Goal: Task Accomplishment & Management: Manage account settings

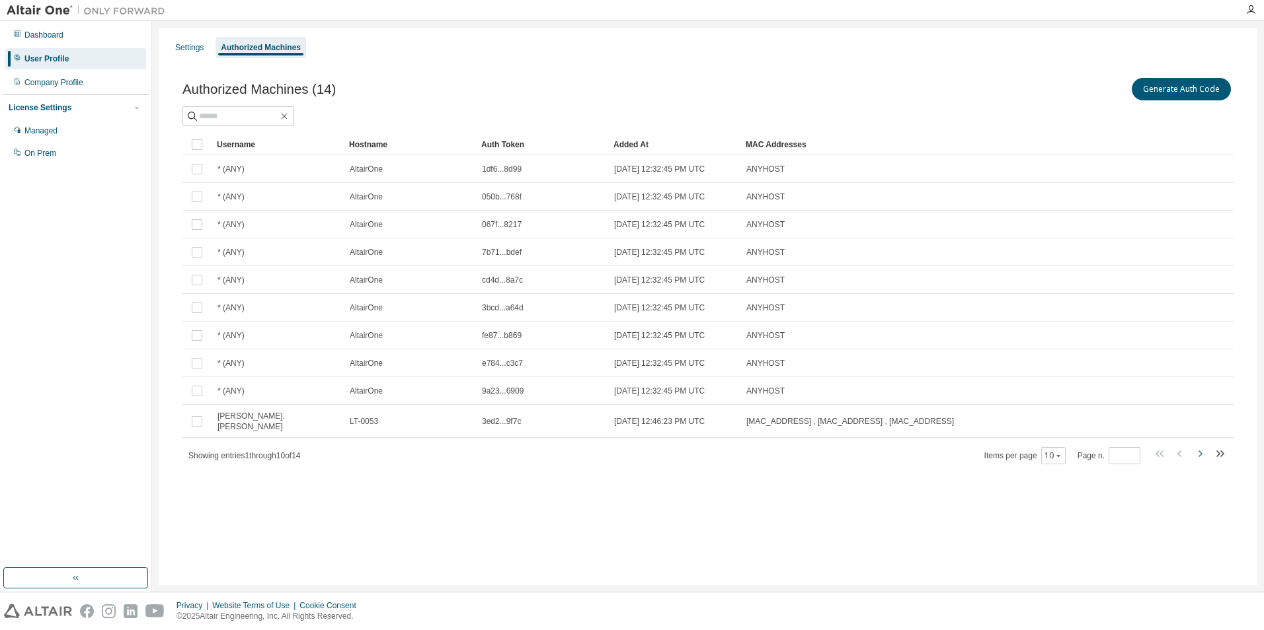
click at [1202, 446] on icon "button" at bounding box center [1200, 454] width 16 height 16
type input "*"
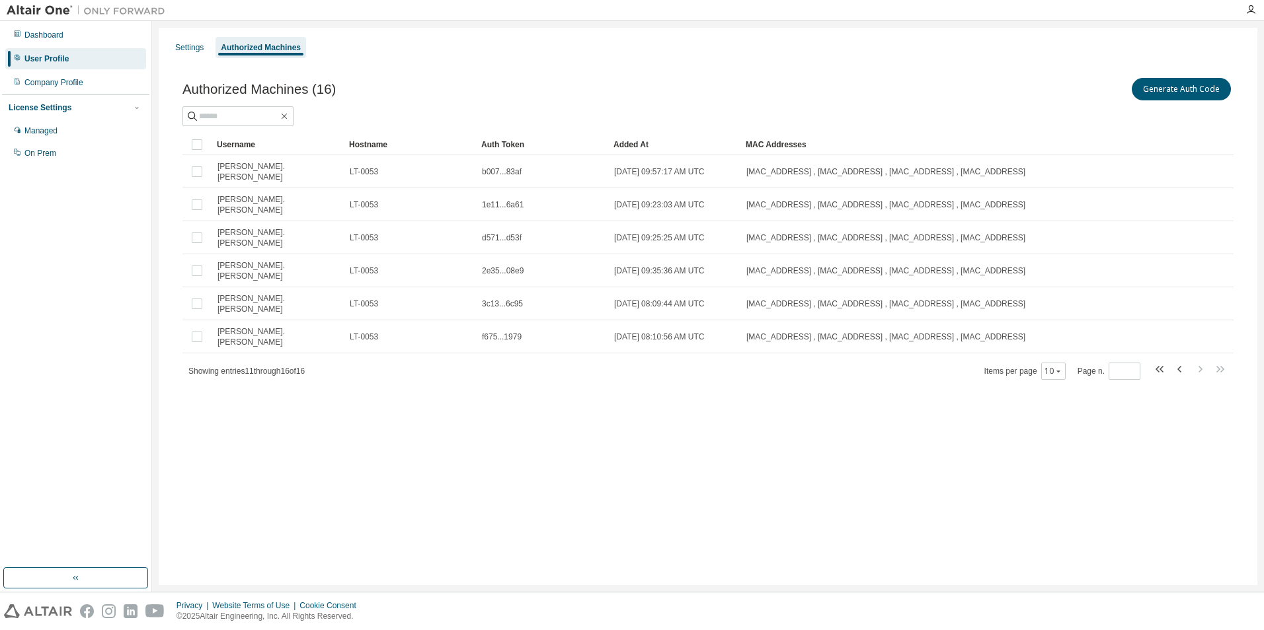
click at [507, 144] on div "Auth Token" at bounding box center [542, 144] width 122 height 21
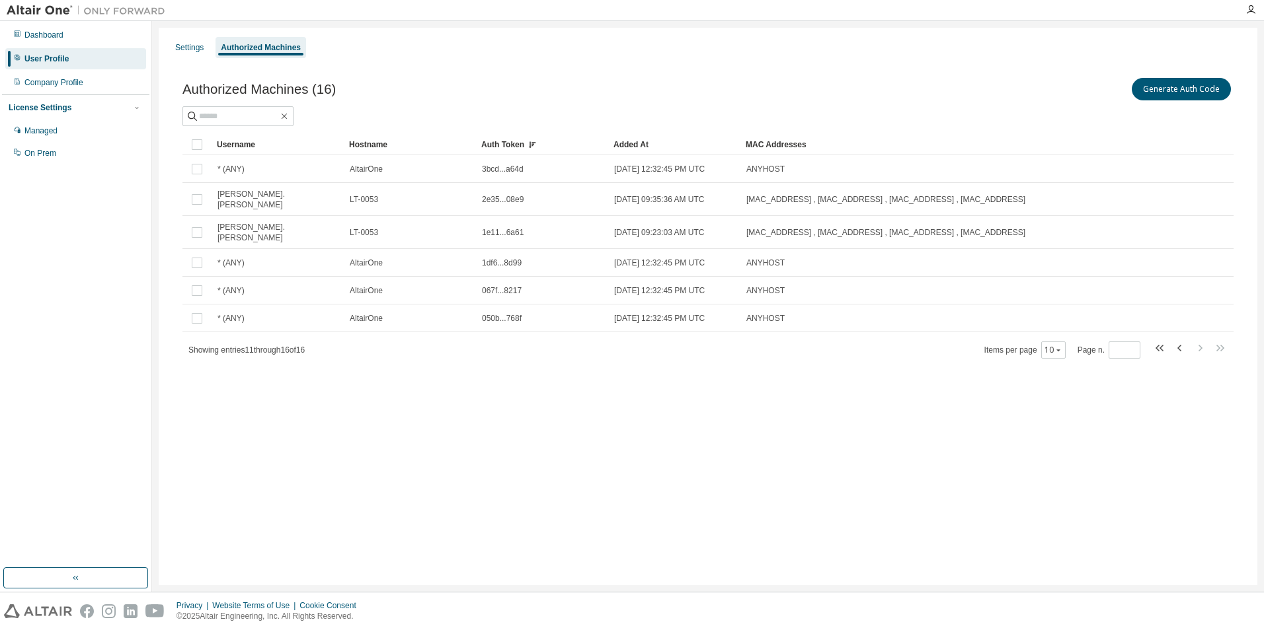
click at [507, 144] on div "Auth Token" at bounding box center [542, 144] width 122 height 21
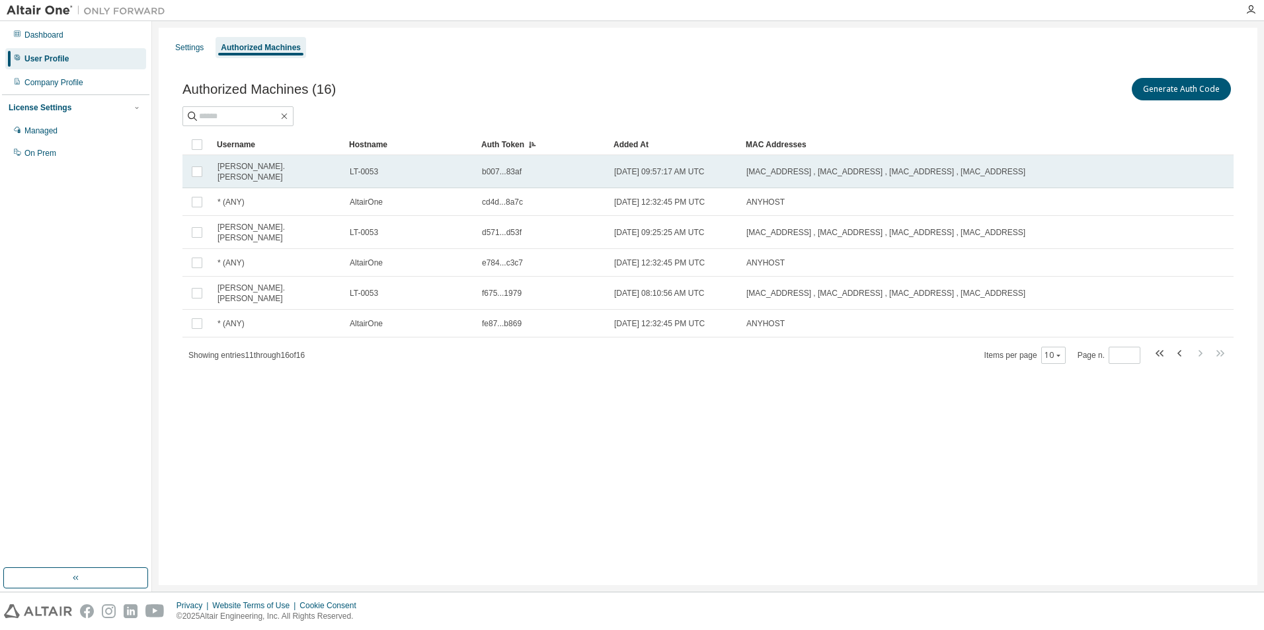
click at [502, 169] on span "b007...83af" at bounding box center [502, 172] width 40 height 11
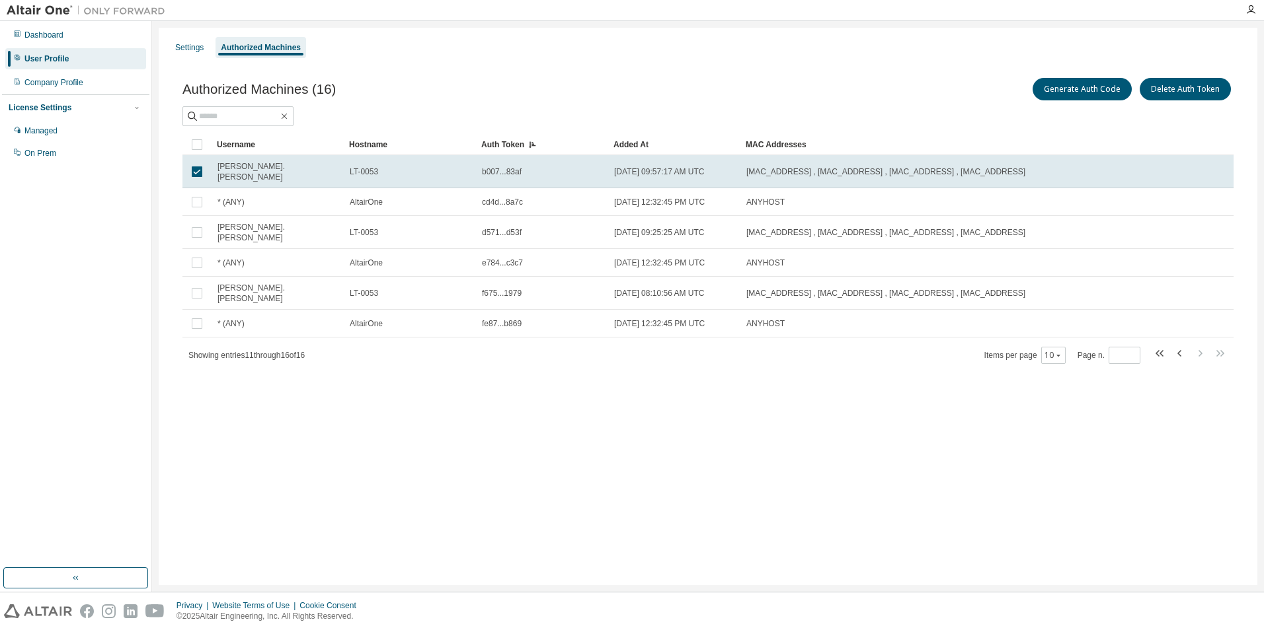
click at [513, 149] on div "Auth Token" at bounding box center [542, 144] width 122 height 21
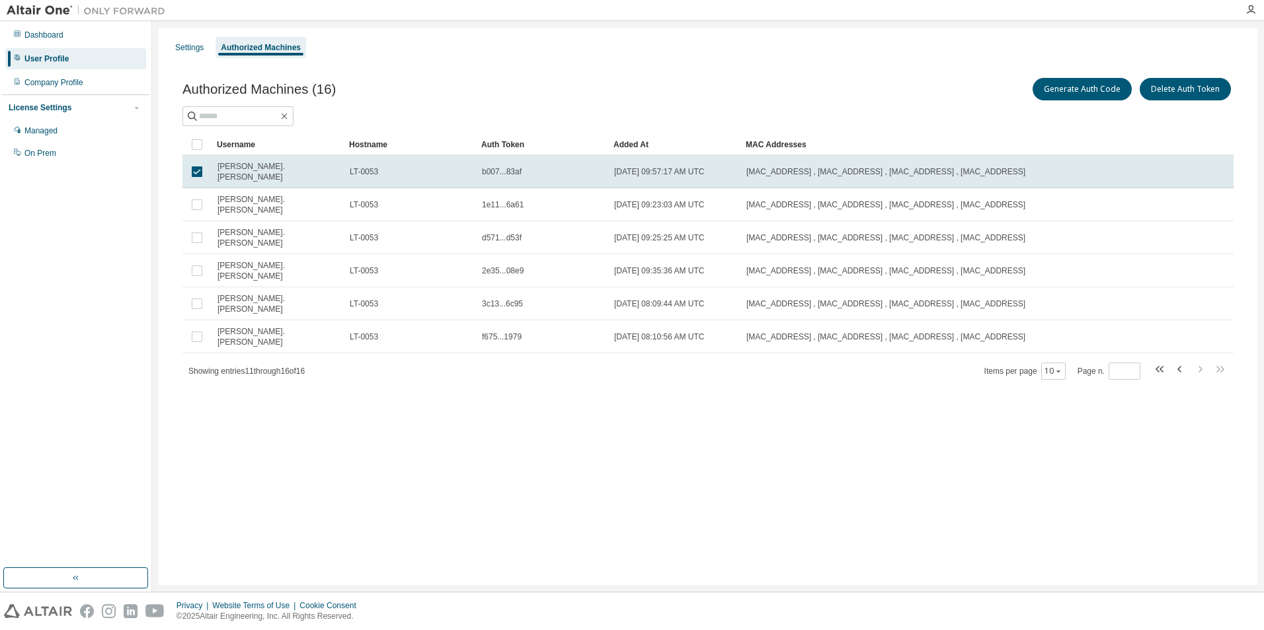
click at [560, 443] on div "Settings Authorized Machines Authorized Machines (16) Generate Auth Code Delete…" at bounding box center [708, 307] width 1098 height 558
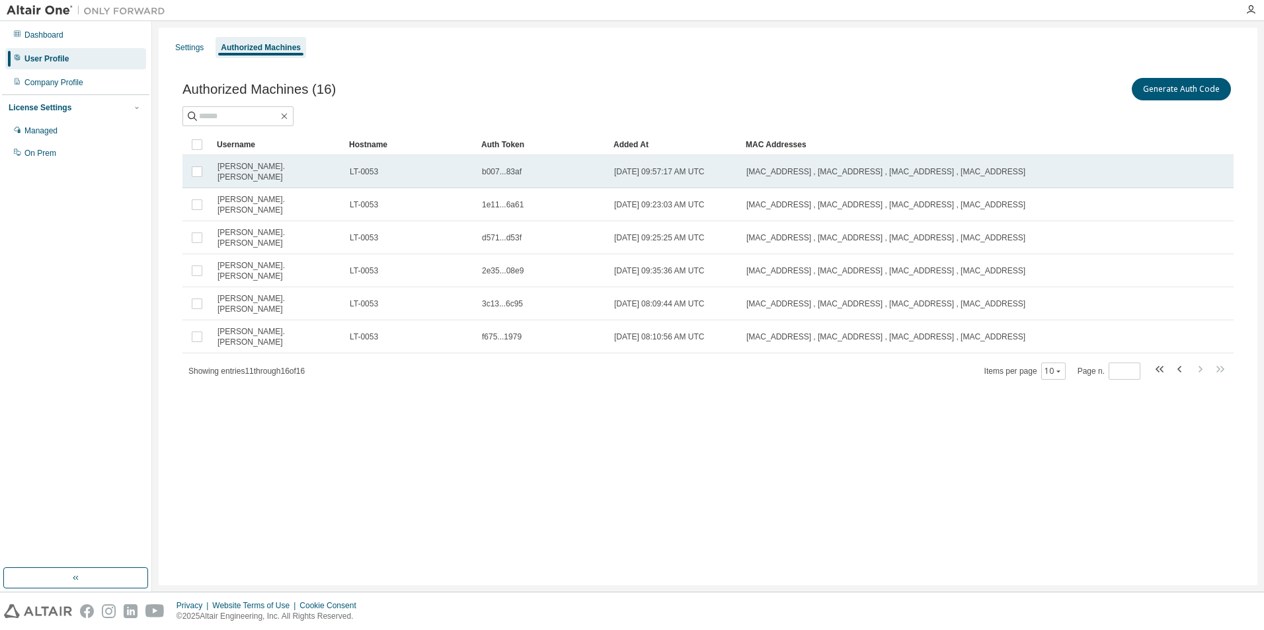
click at [498, 171] on span "b007...83af" at bounding box center [502, 172] width 40 height 11
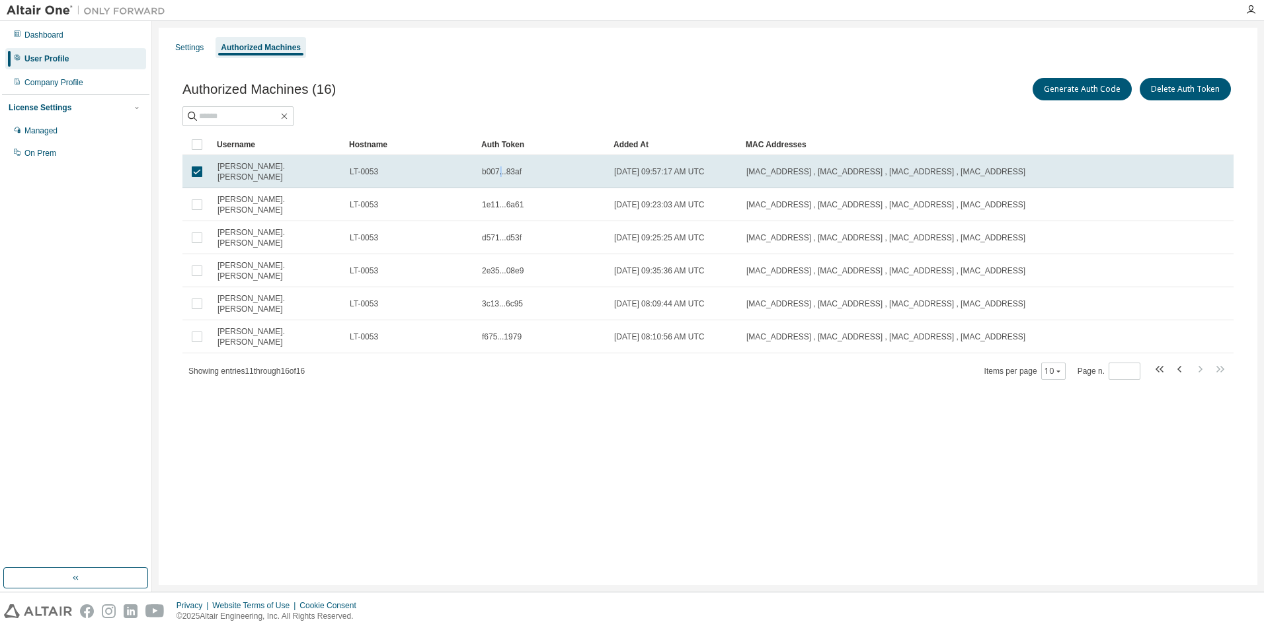
click at [498, 171] on span "b007...83af" at bounding box center [502, 172] width 40 height 11
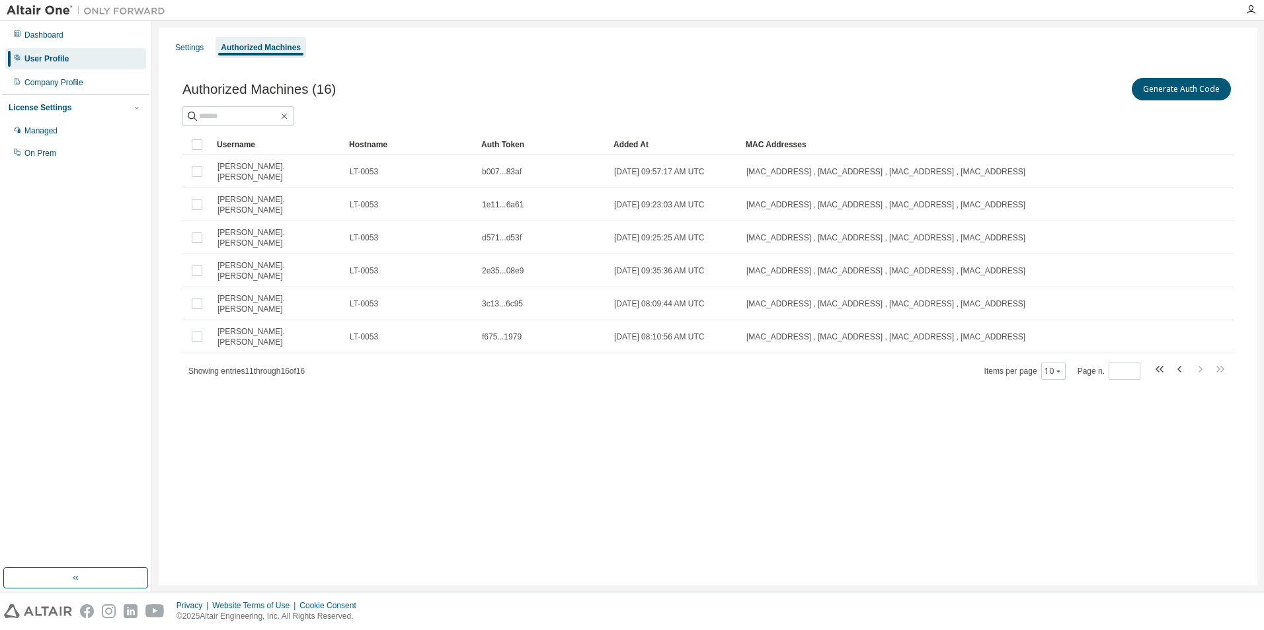
click at [498, 171] on span "b007...83af" at bounding box center [502, 172] width 40 height 11
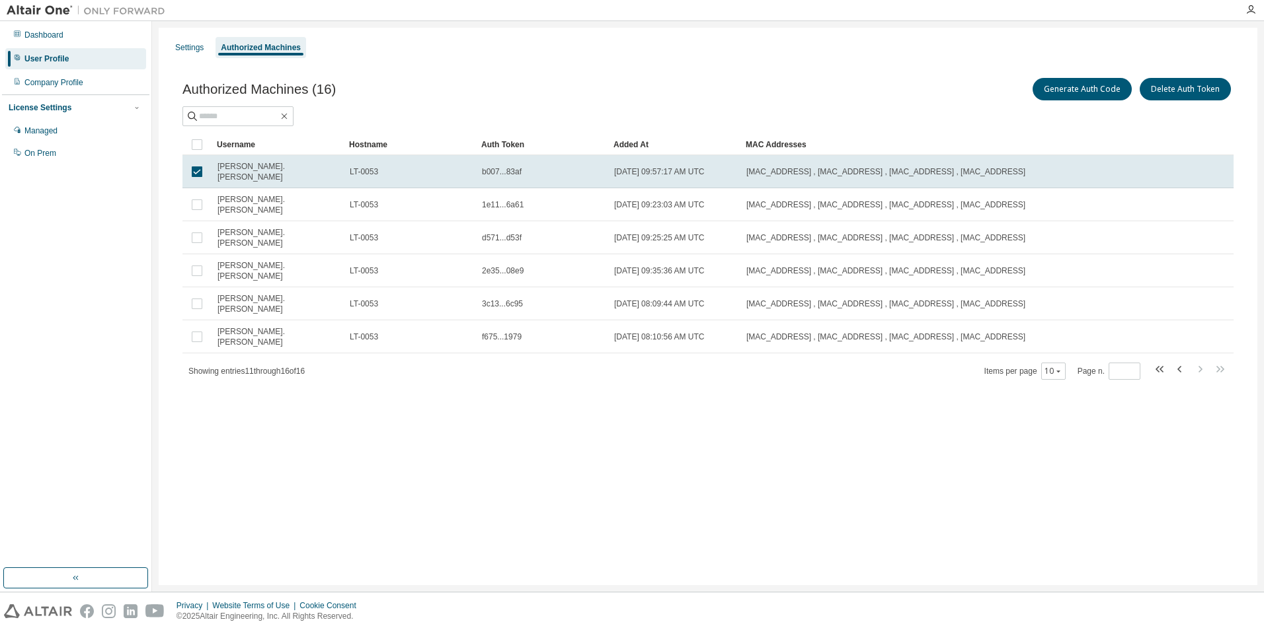
click at [763, 439] on div "Settings Authorized Machines Authorized Machines (16) Generate Auth Code Delete…" at bounding box center [708, 307] width 1098 height 558
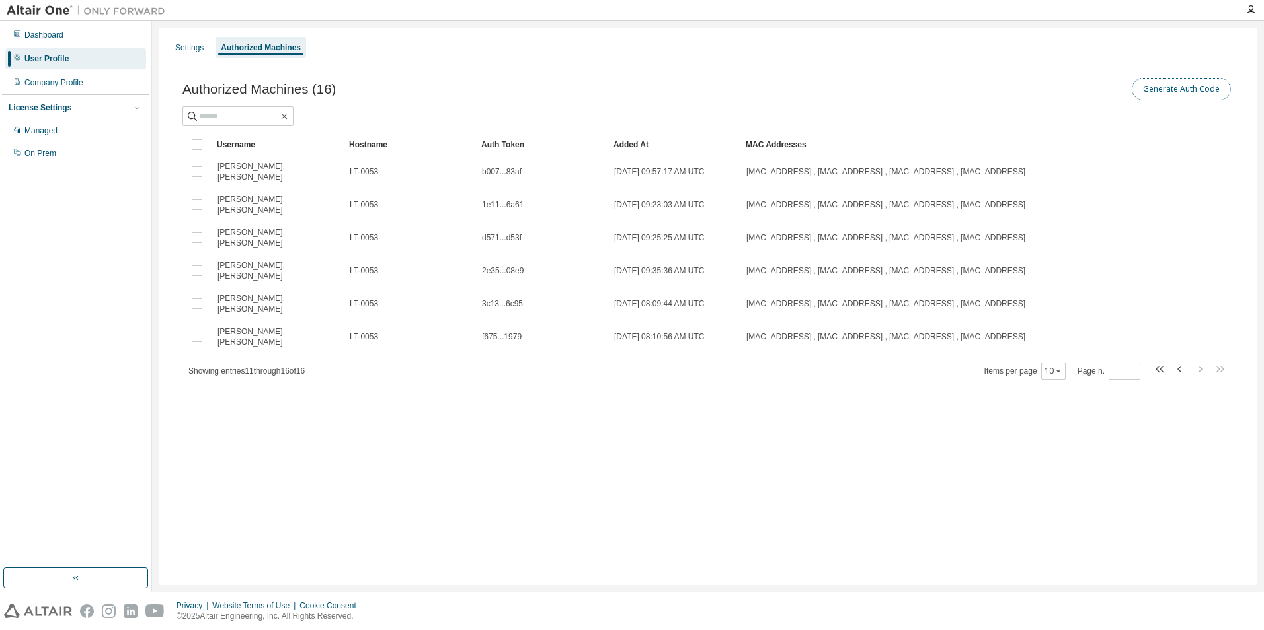
click at [1173, 83] on button "Generate Auth Code" at bounding box center [1180, 89] width 99 height 22
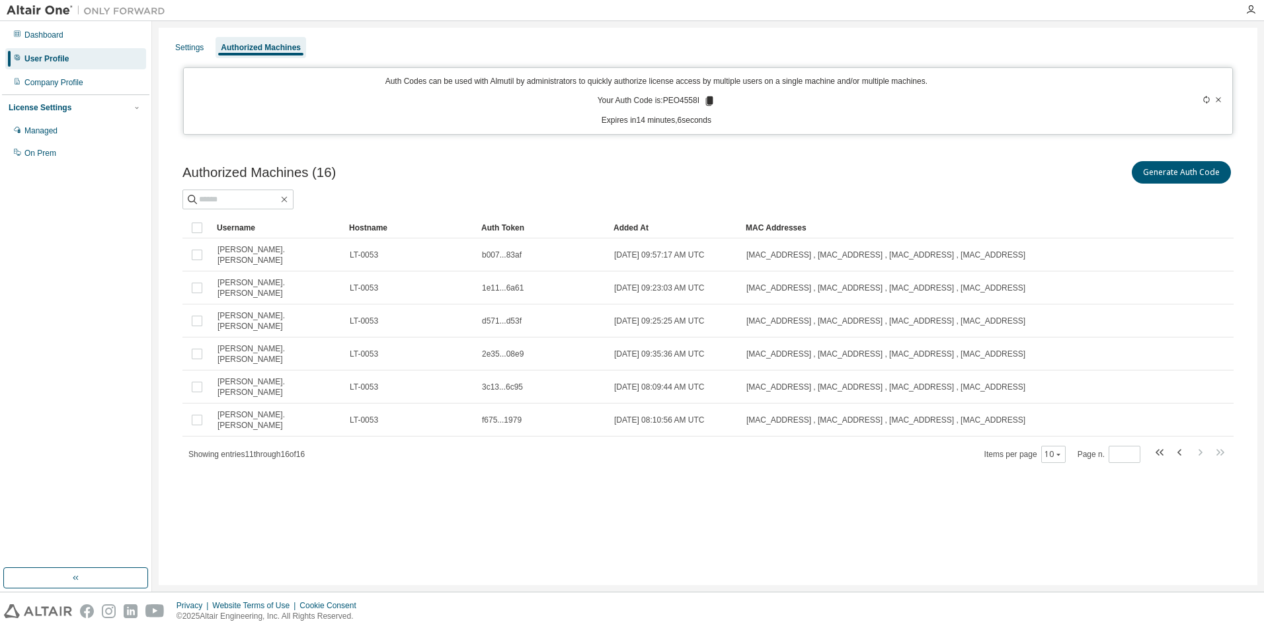
click at [1217, 96] on icon at bounding box center [1218, 100] width 8 height 8
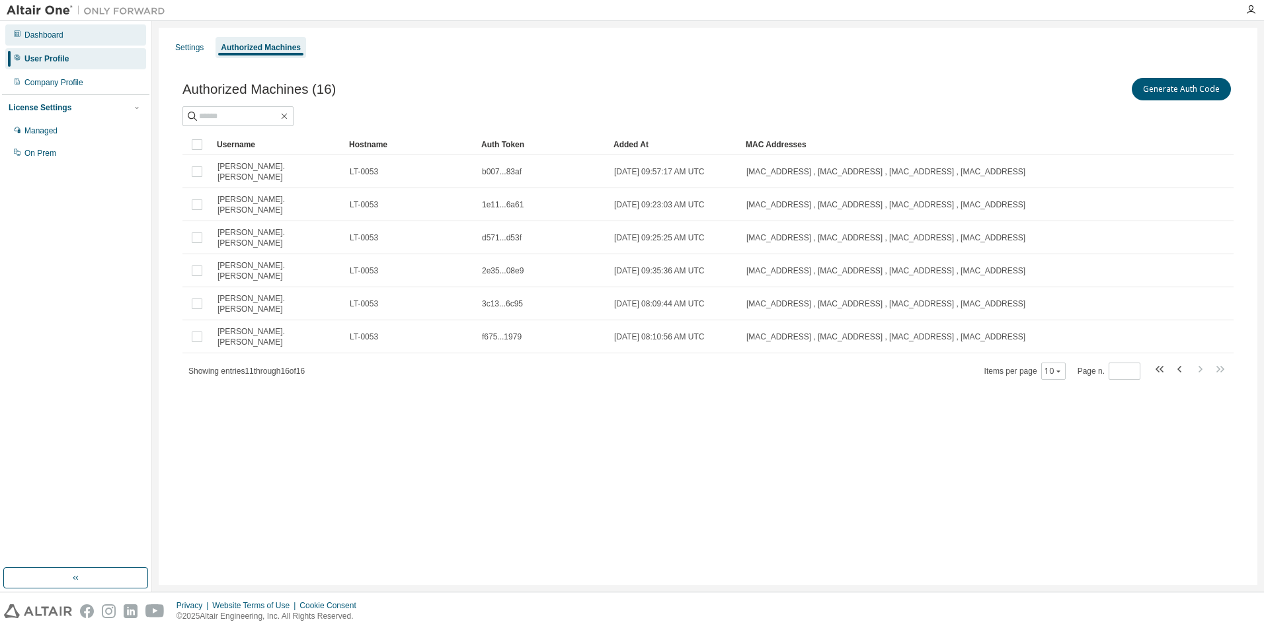
click at [38, 31] on div "Dashboard" at bounding box center [43, 35] width 39 height 11
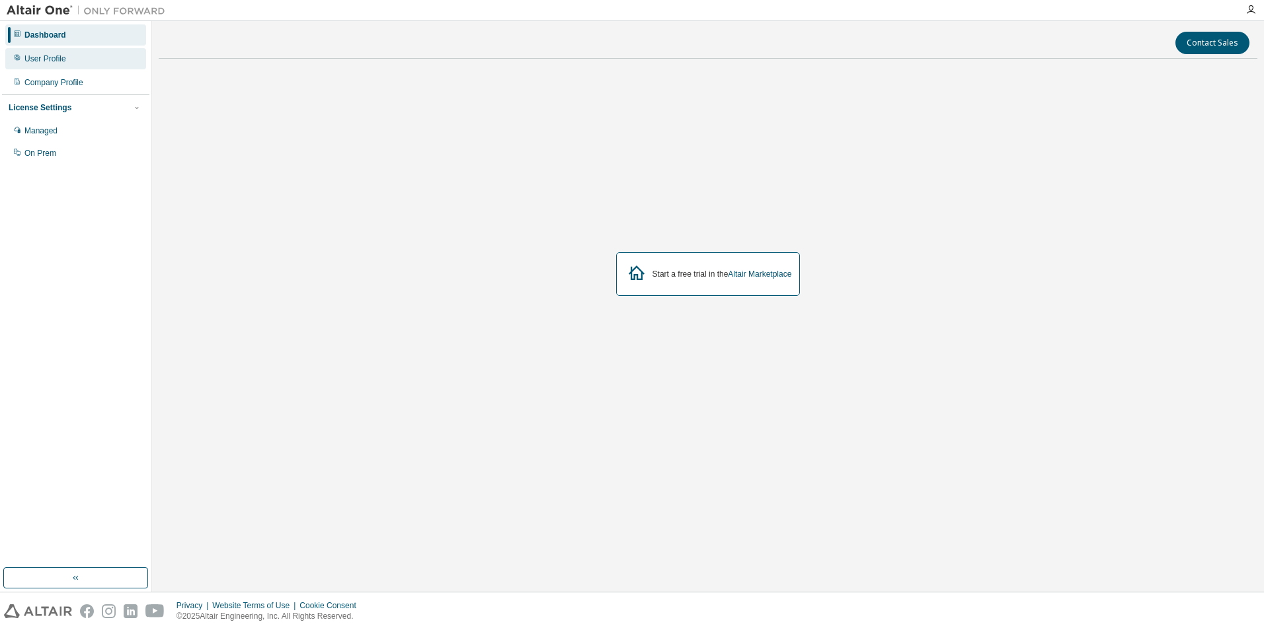
click at [47, 49] on div "User Profile" at bounding box center [75, 58] width 141 height 21
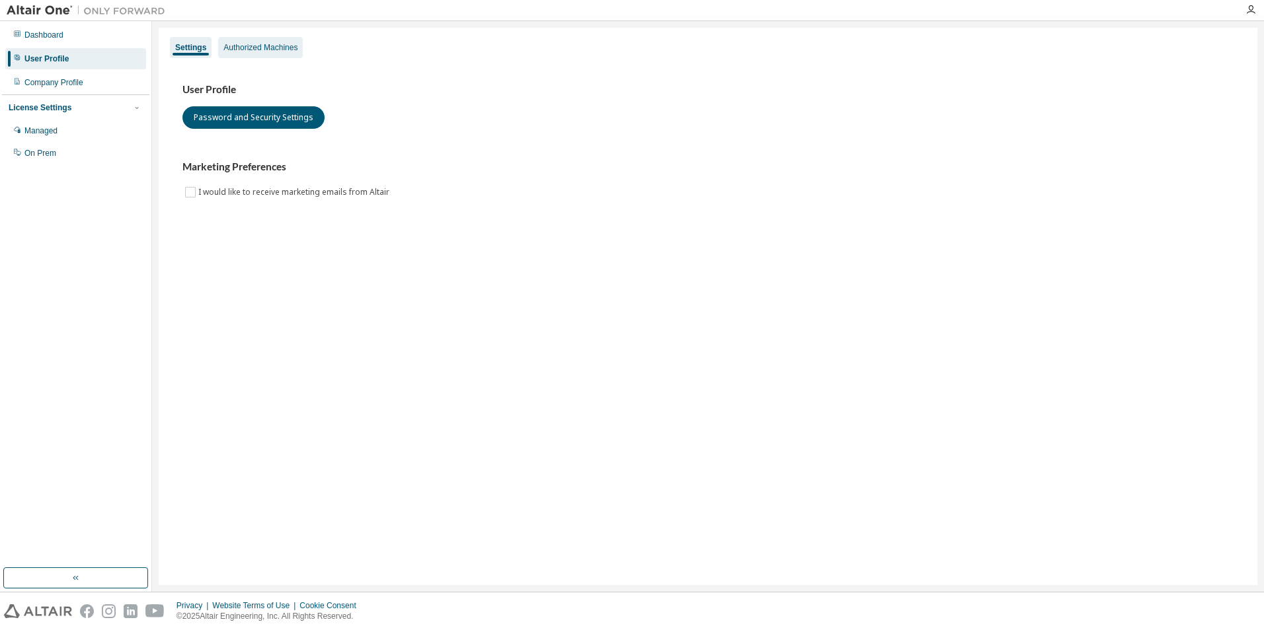
click at [287, 42] on div "Authorized Machines" at bounding box center [260, 47] width 74 height 11
